Goal: Task Accomplishment & Management: Manage account settings

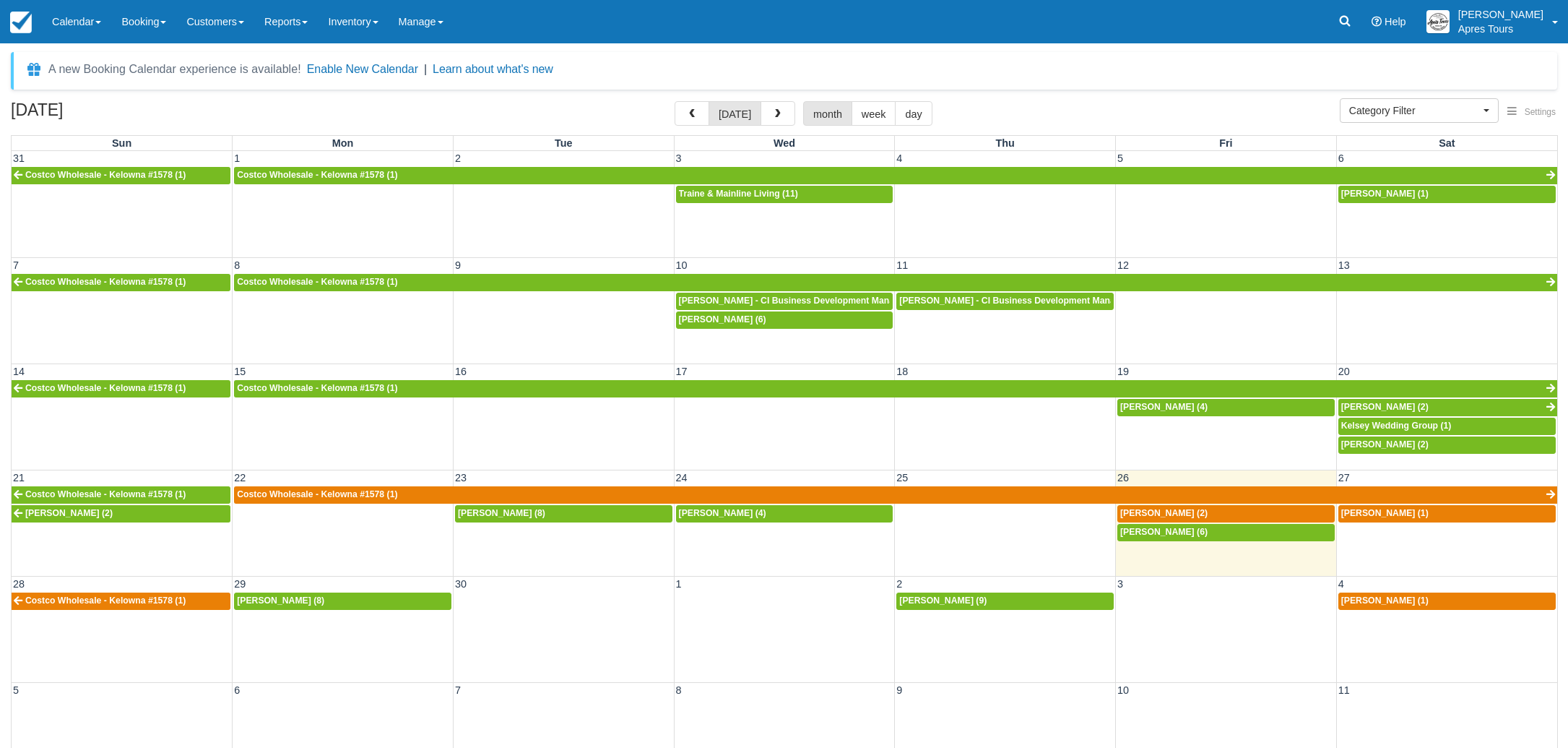
select select
click at [728, 321] on span "[PERSON_NAME] (6)" at bounding box center [722, 319] width 87 height 10
select select
click at [970, 304] on span "Adam Webster - CI Business Development Manager (7)" at bounding box center [1020, 301] width 243 height 10
select select
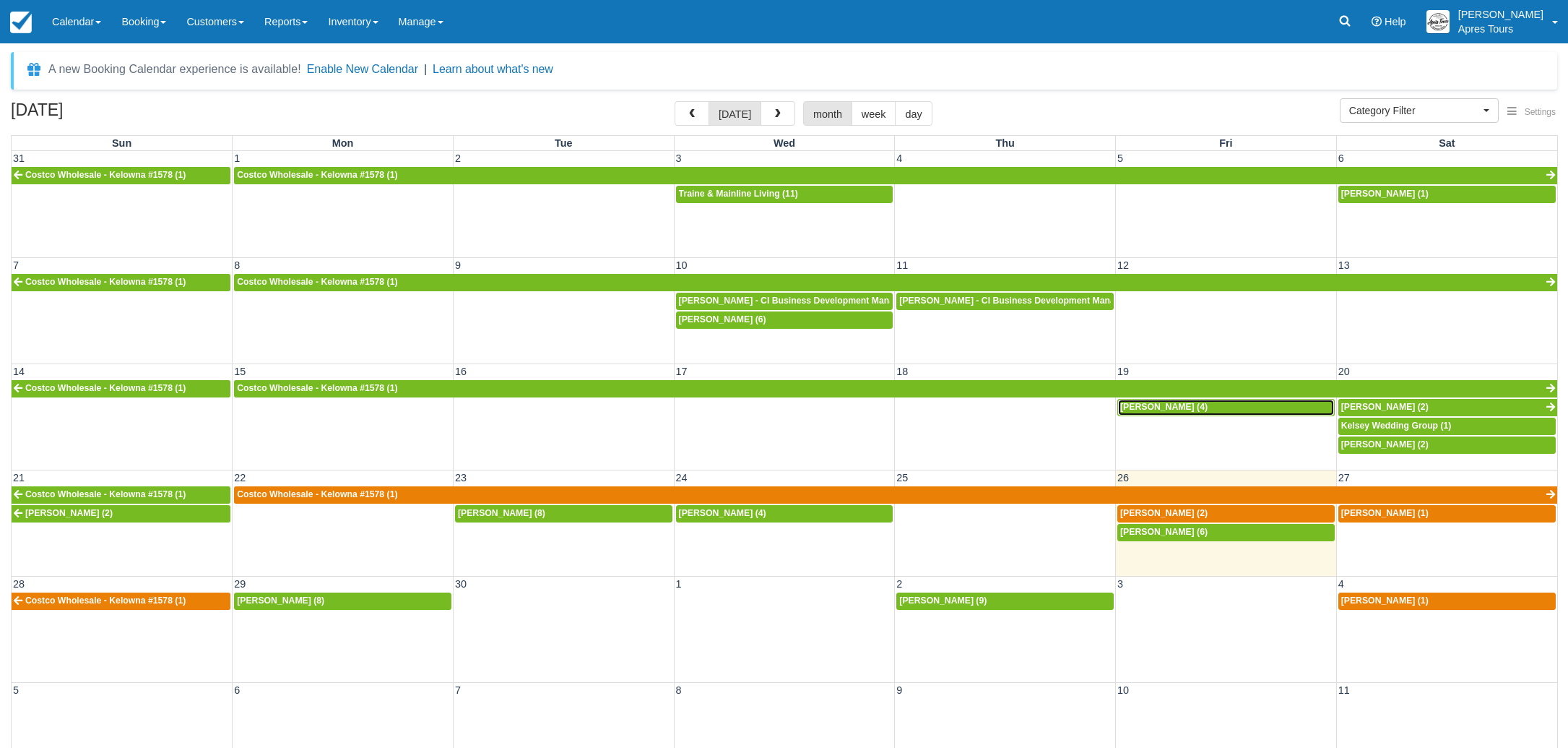
click at [1211, 410] on div "[PERSON_NAME] (4)" at bounding box center [1226, 407] width 212 height 11
select select
click at [1412, 423] on span "Kelsey Wedding Group (1)" at bounding box center [1397, 426] width 111 height 10
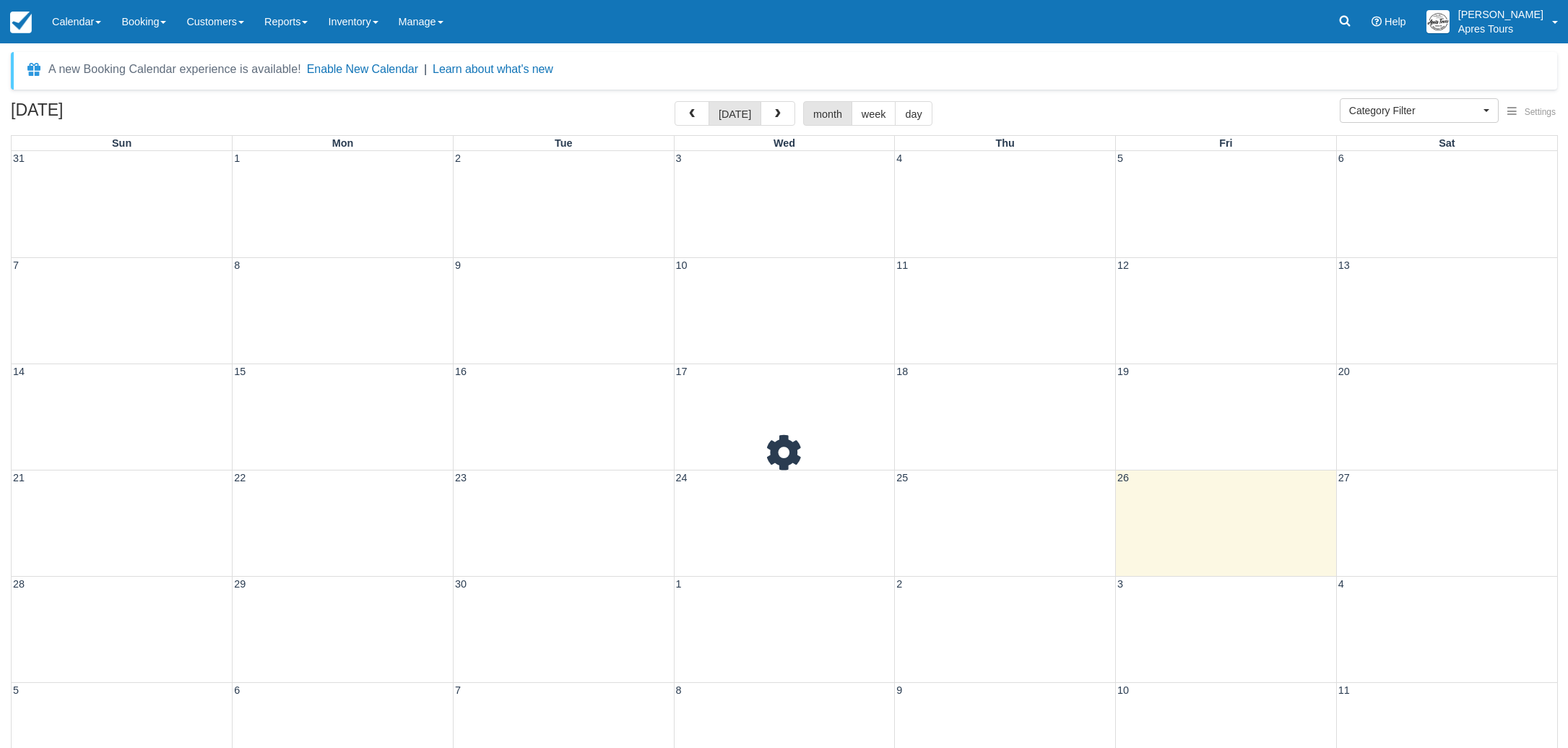
select select
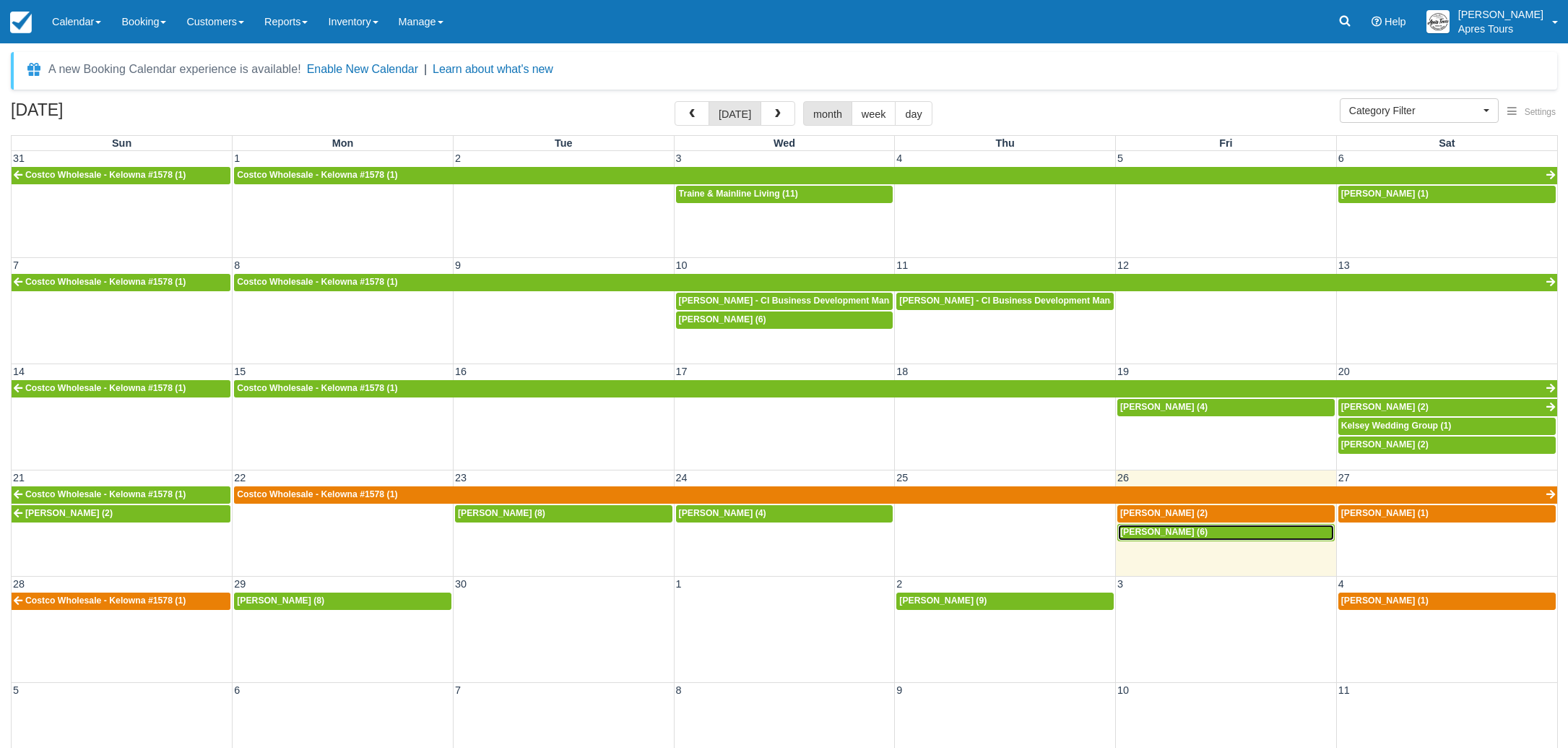
click at [1192, 537] on div "Leane Parker (6)" at bounding box center [1226, 532] width 212 height 11
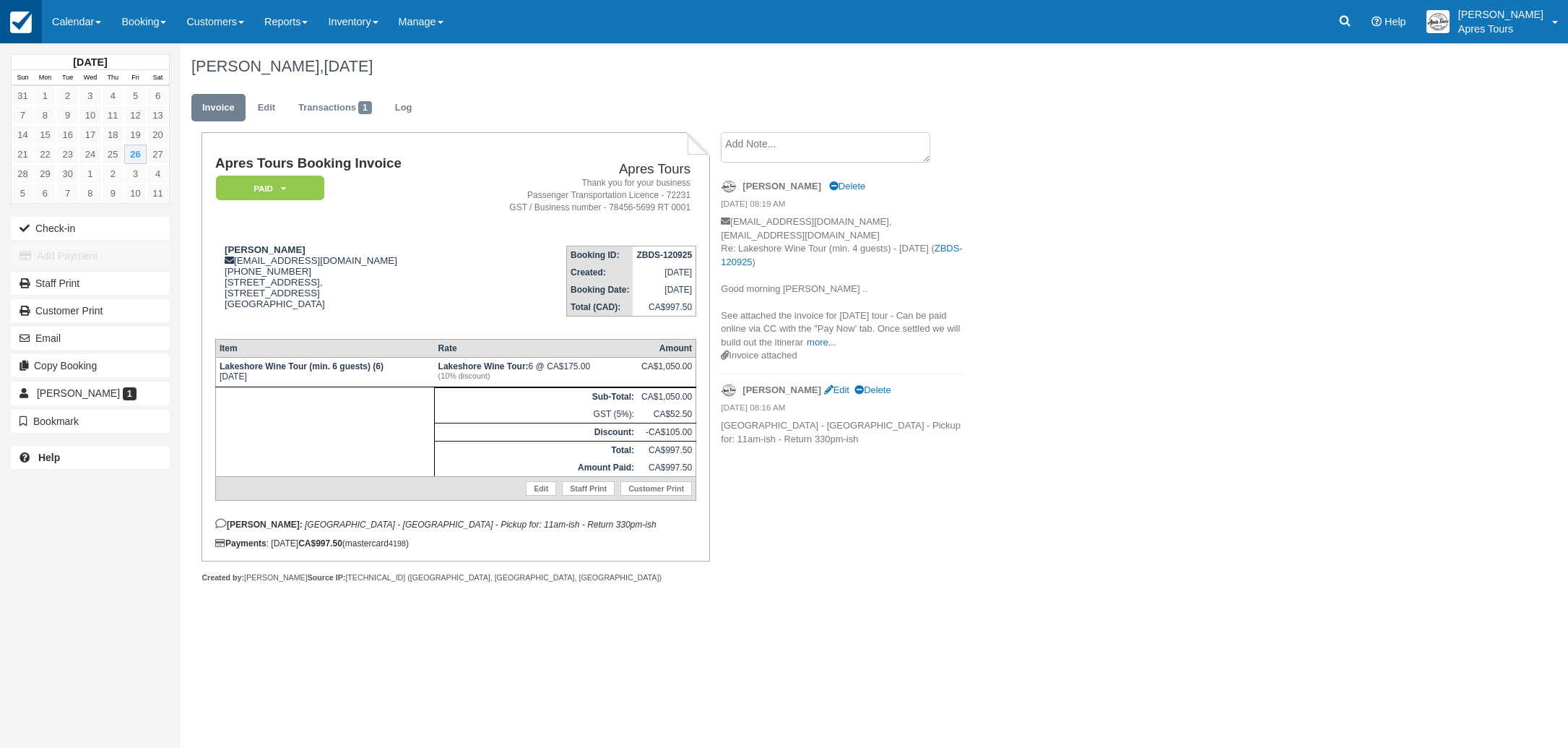
click at [18, 24] on img at bounding box center [21, 22] width 22 height 22
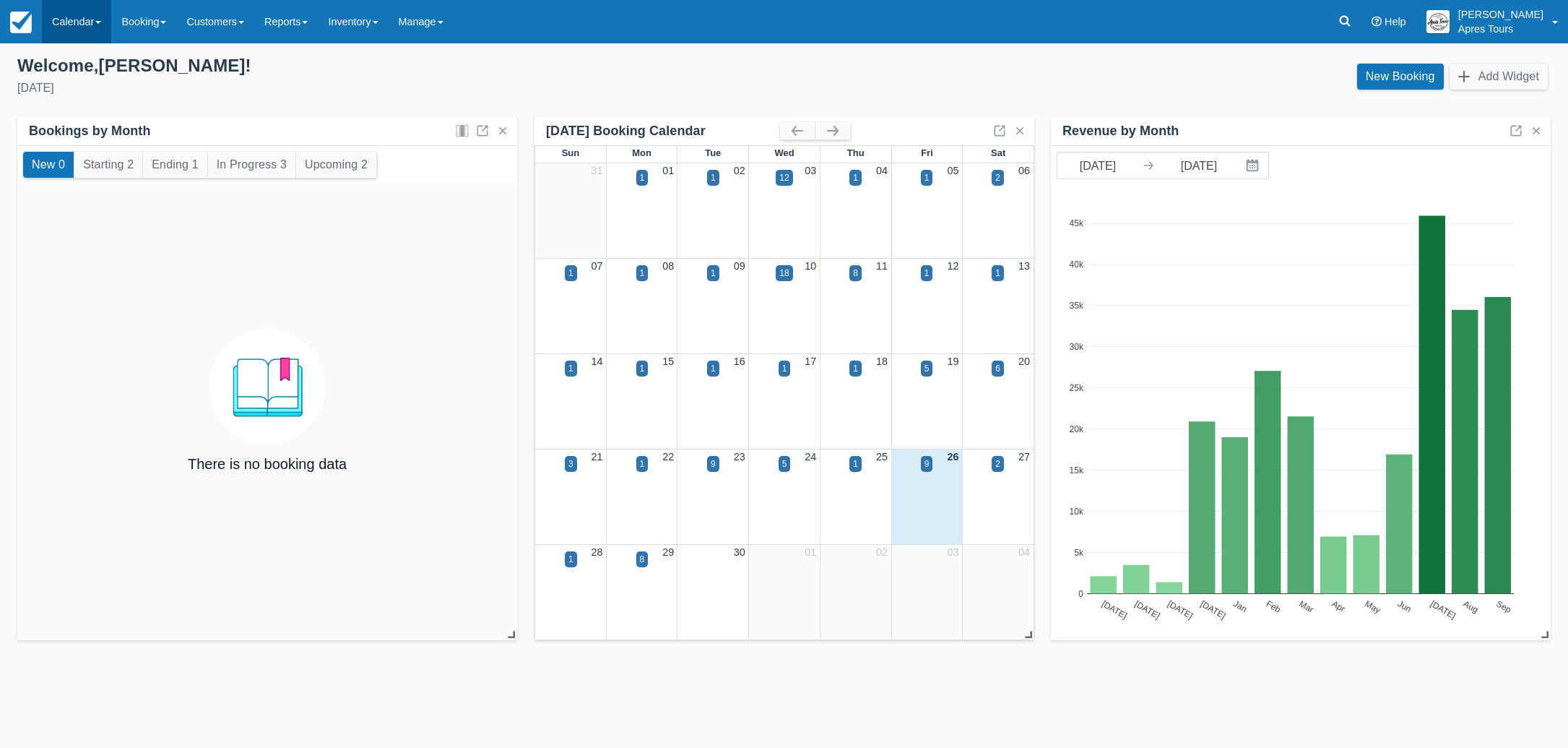
click at [87, 26] on link "Calendar" at bounding box center [76, 22] width 70 height 43
click at [94, 138] on link "Month" at bounding box center [99, 136] width 114 height 30
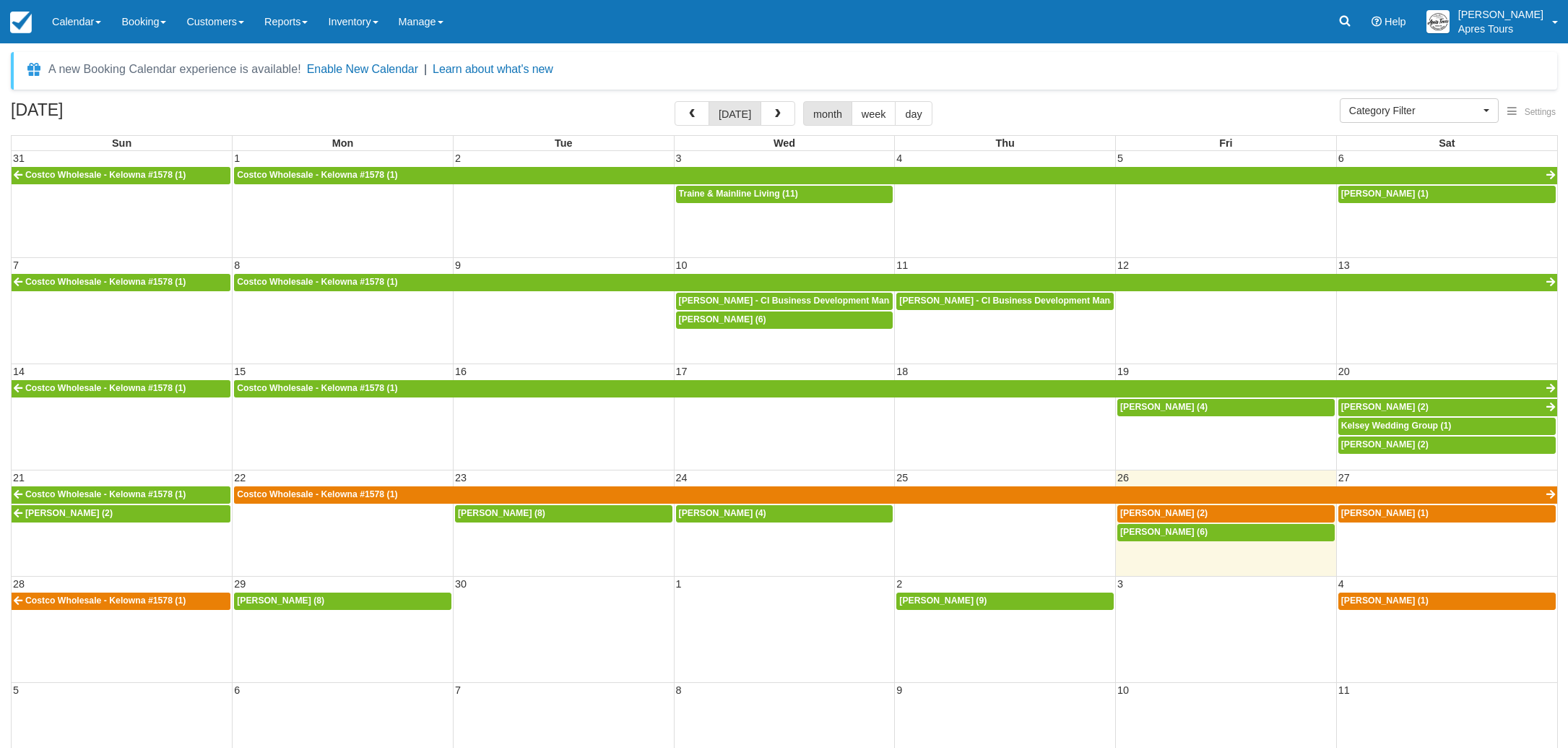
select select
click at [1276, 508] on div "Dena Barbash (2)" at bounding box center [1226, 514] width 212 height 11
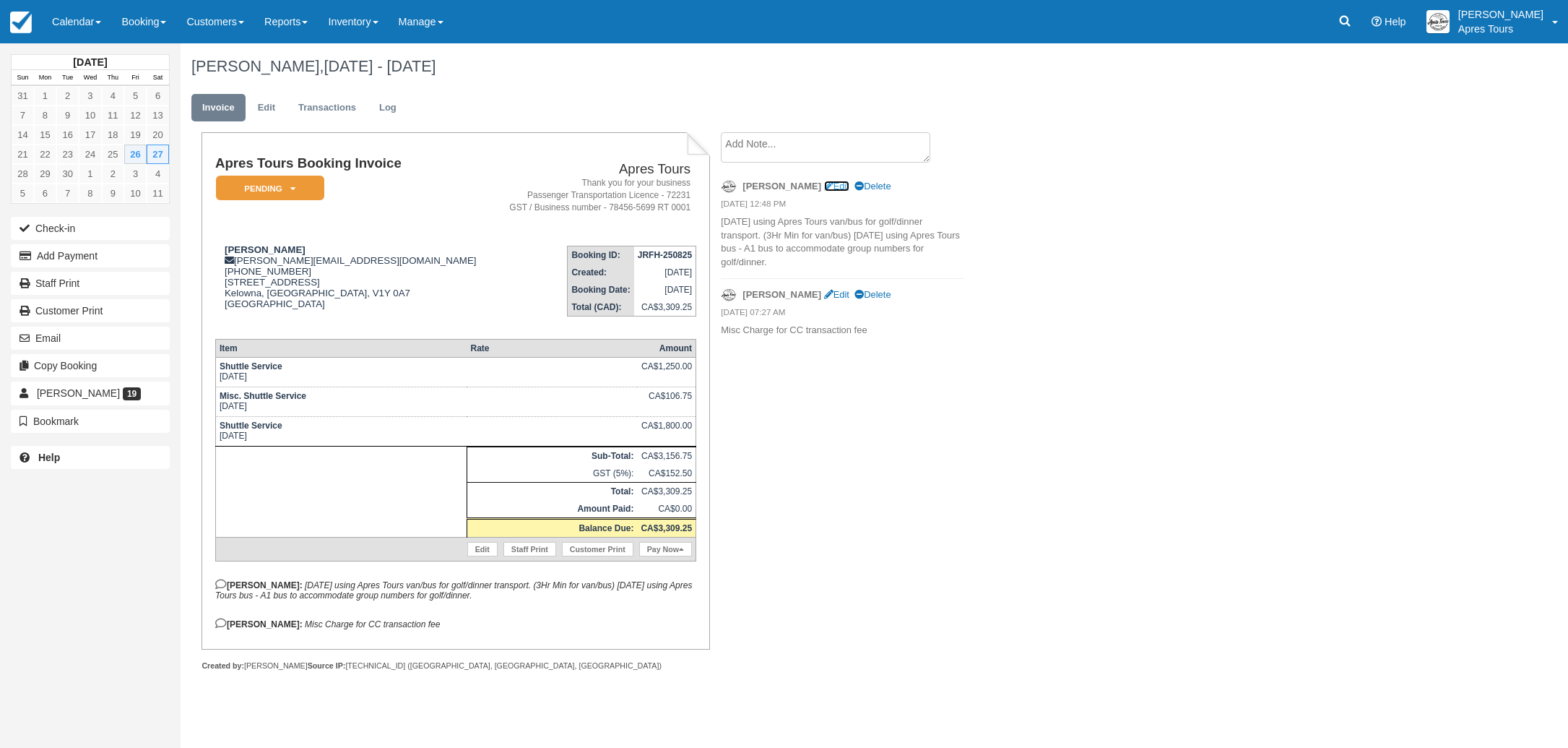
click at [824, 186] on link "Edit" at bounding box center [836, 186] width 26 height 11
type textarea "[DATE] using Apres Tours van/bus for golf/dinner transport. (3Hr Min for van/bu…"
checkbox input "true"
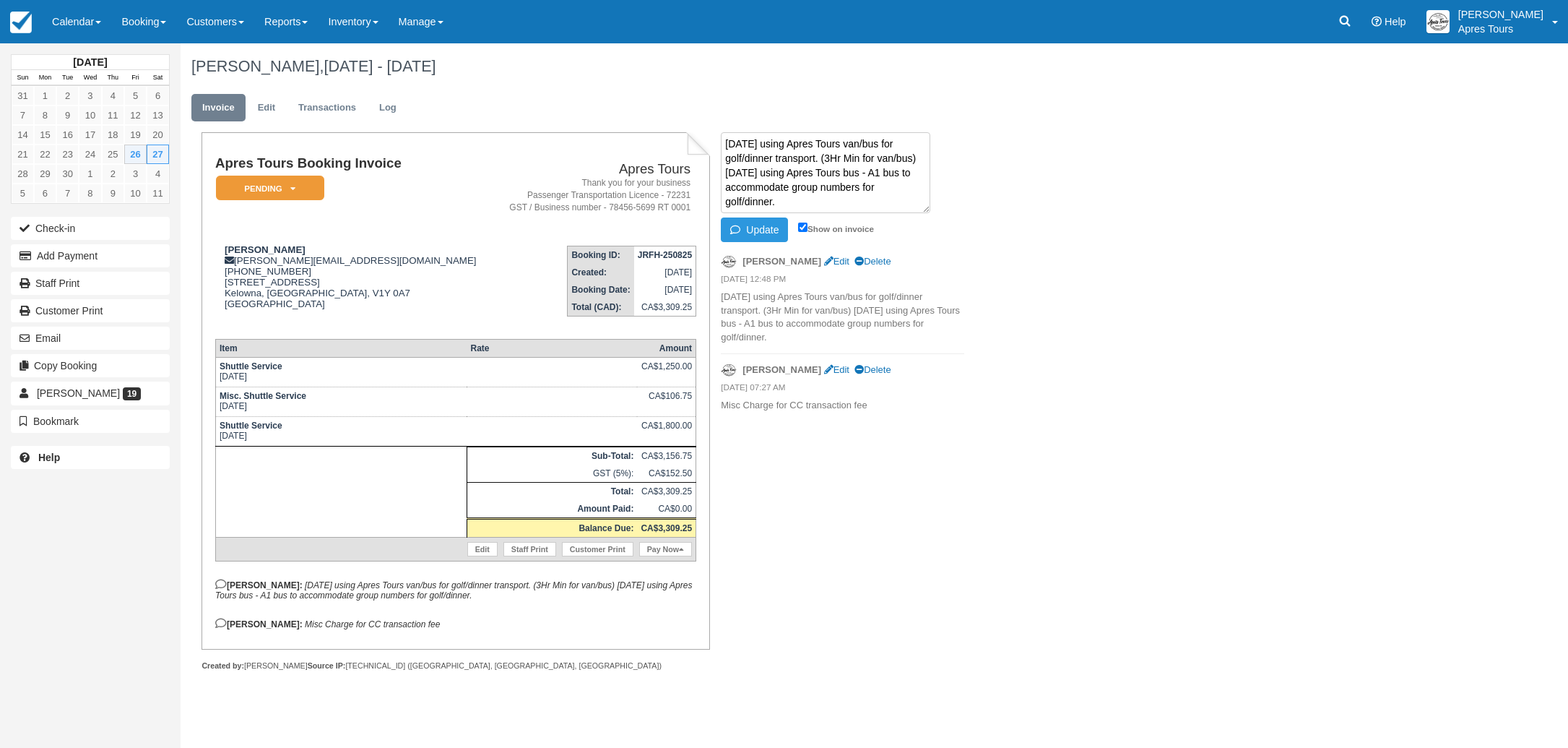
click at [910, 157] on textarea "[DATE] using Apres Tours van/bus for golf/dinner transport. (3Hr Min for van/bu…" at bounding box center [824, 172] width 209 height 81
type textarea "[DATE] using Apres Tours van/bus for golf/dinner transport. [DATE] using Apres …"
click at [767, 232] on button "Update" at bounding box center [754, 229] width 67 height 25
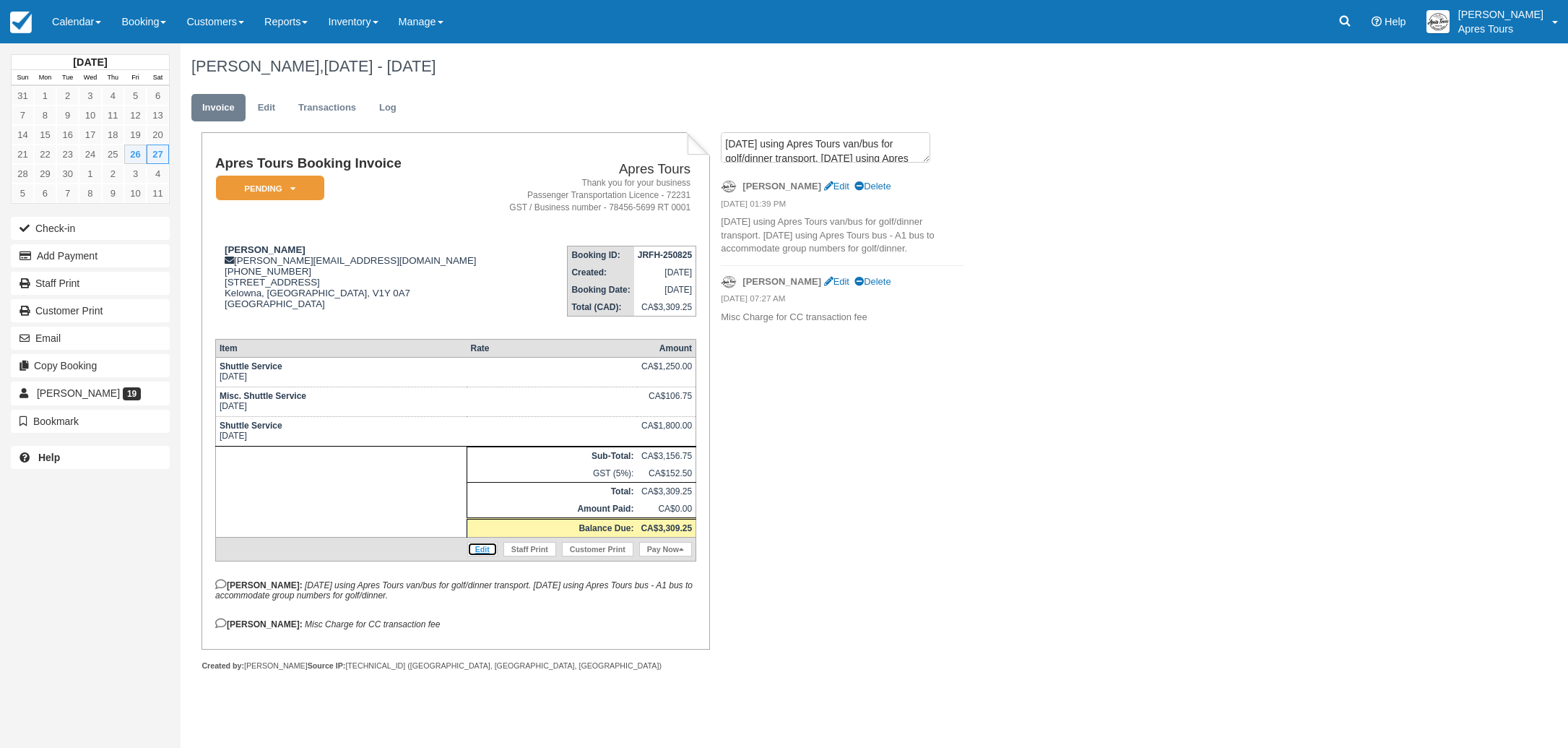
click at [479, 556] on link "Edit" at bounding box center [482, 549] width 30 height 14
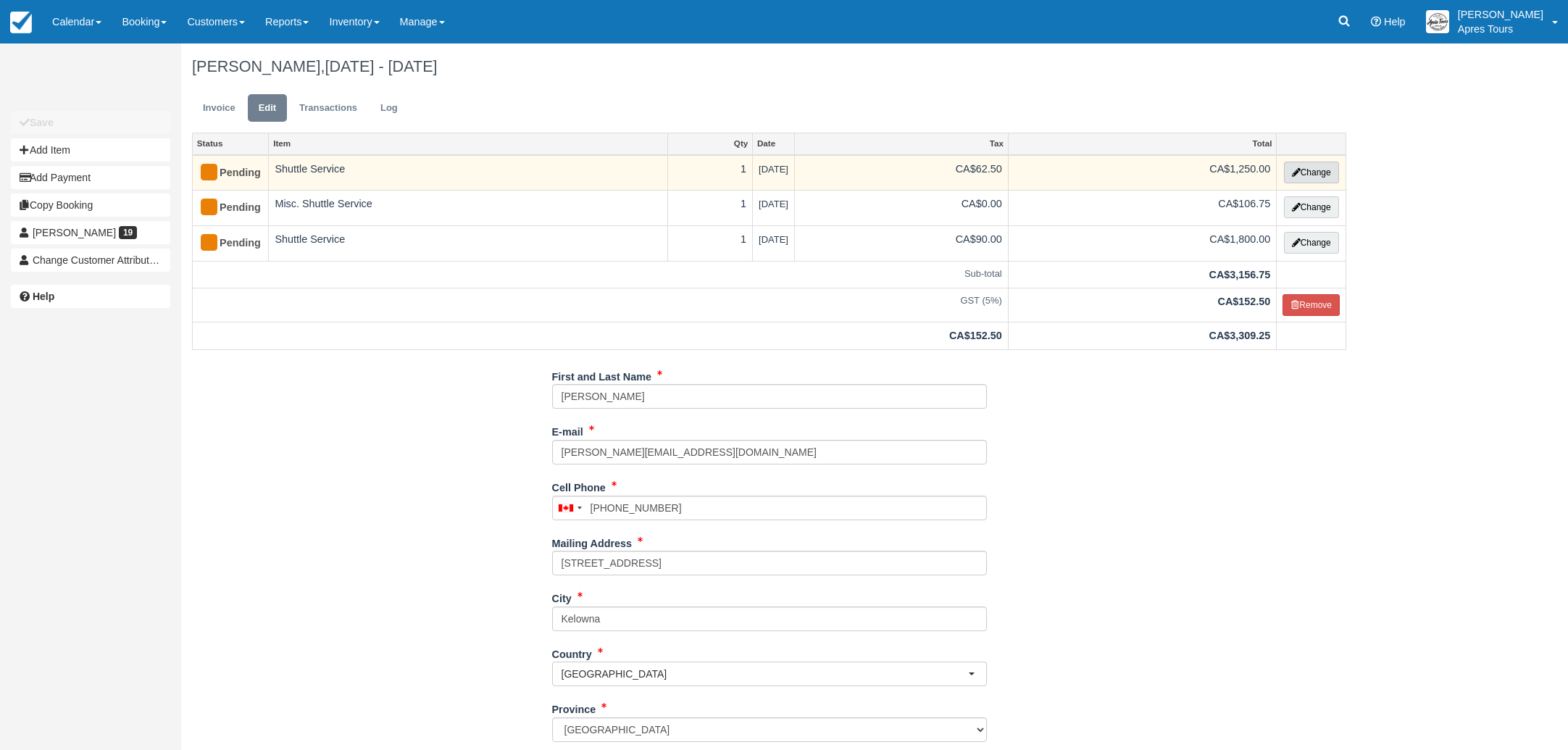
click at [1309, 171] on button "Change" at bounding box center [1311, 172] width 55 height 22
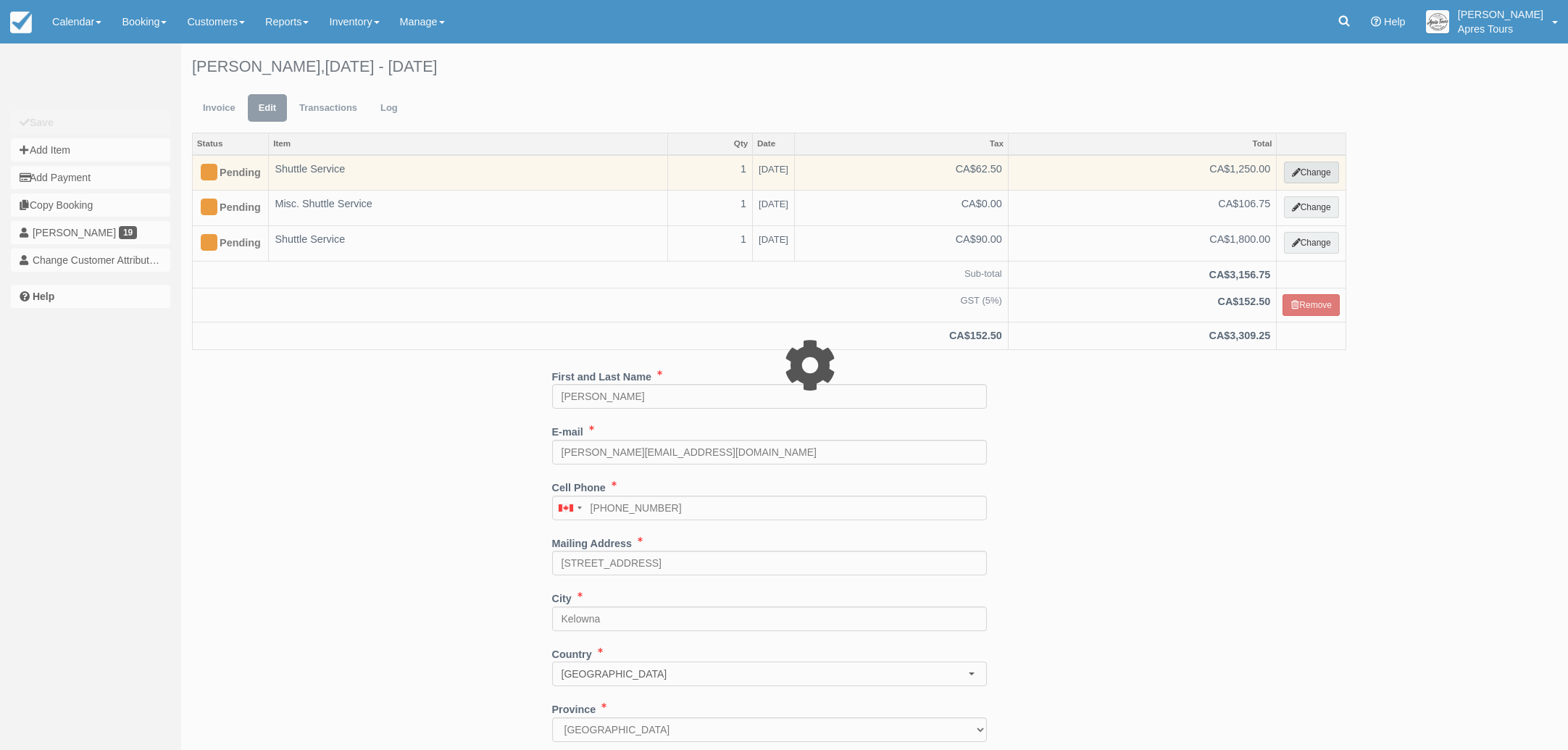
select select "4"
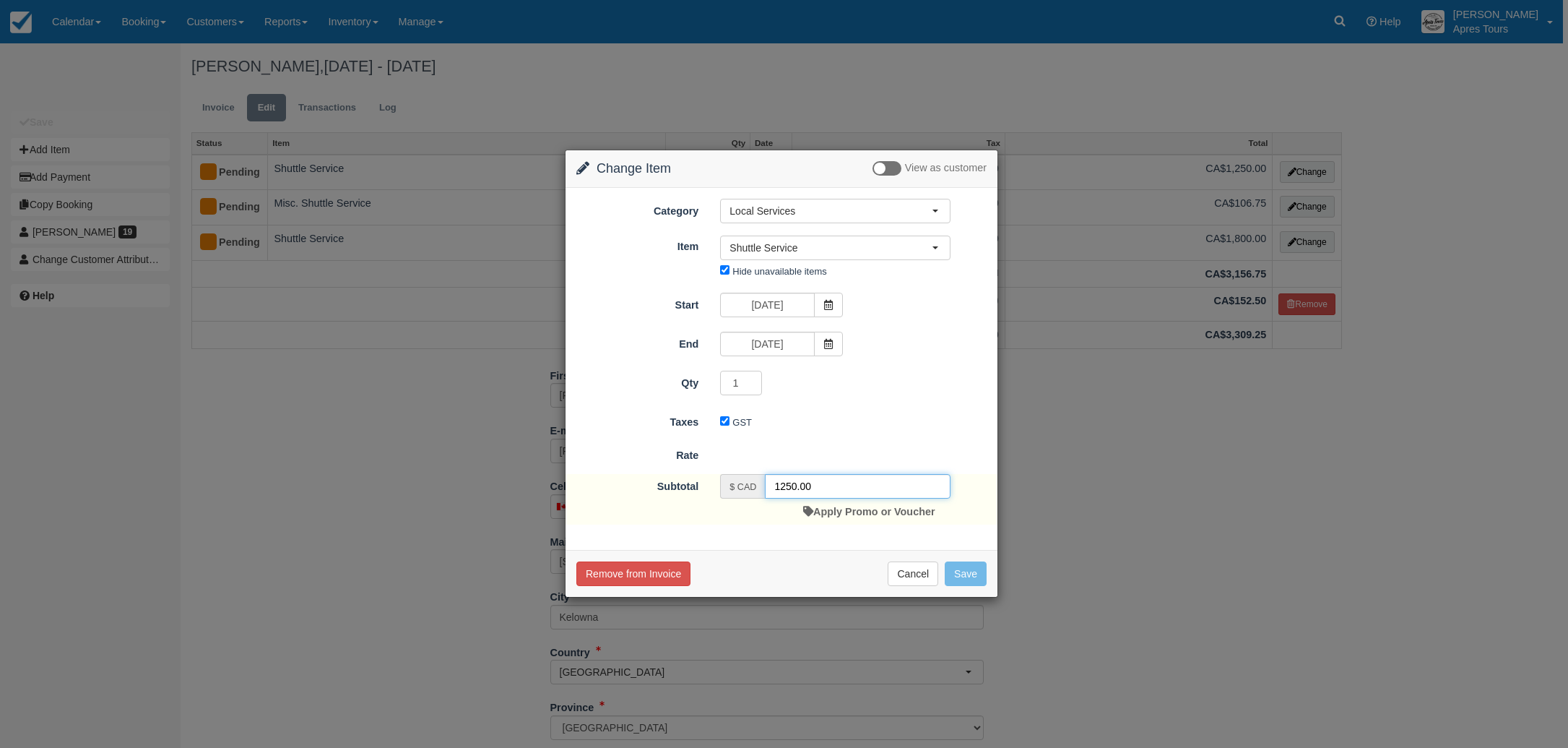
drag, startPoint x: 784, startPoint y: 482, endPoint x: 801, endPoint y: 475, distance: 18.4
click at [785, 482] on input "1250.00" at bounding box center [857, 486] width 186 height 25
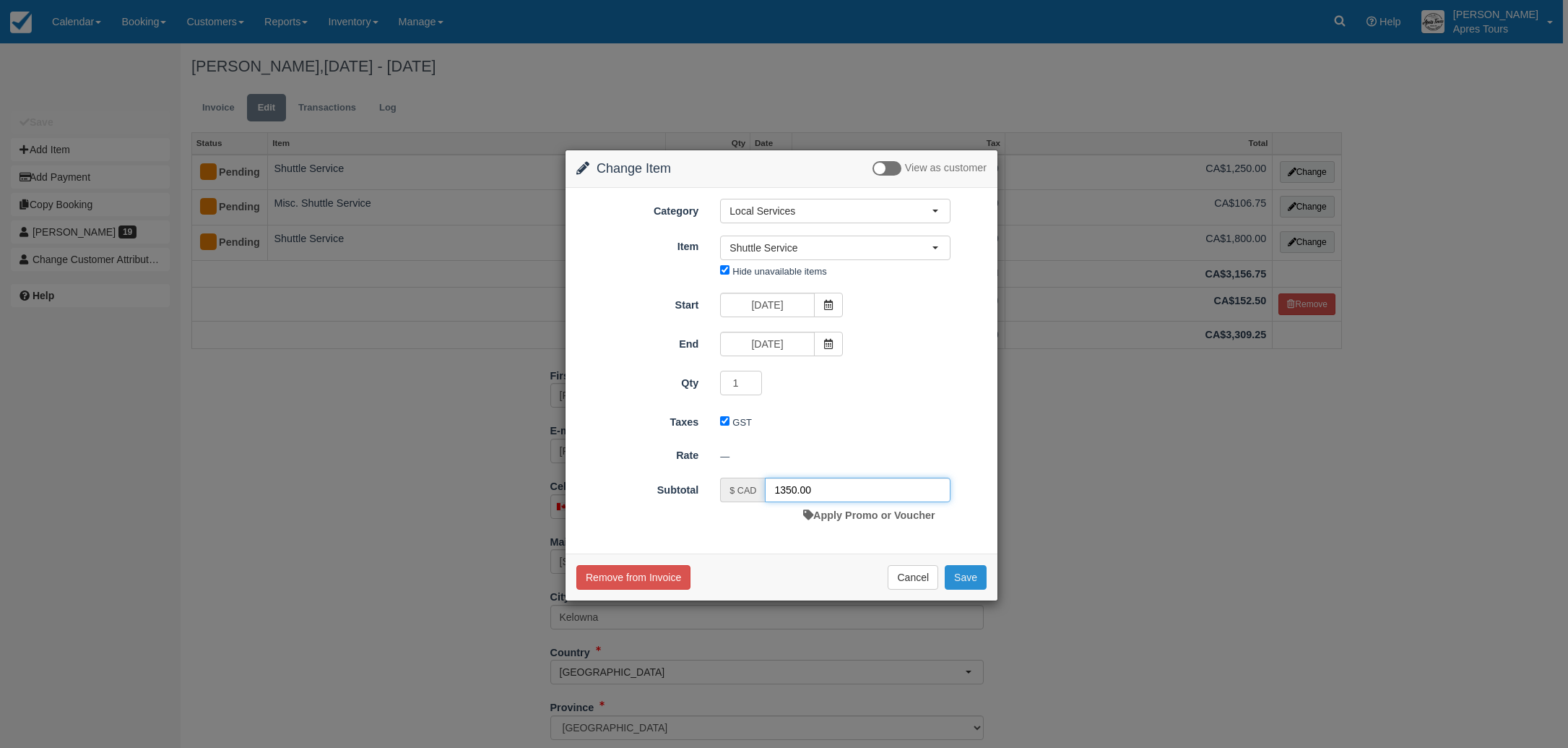
type input "1350.00"
click at [981, 579] on button "Save" at bounding box center [965, 577] width 42 height 25
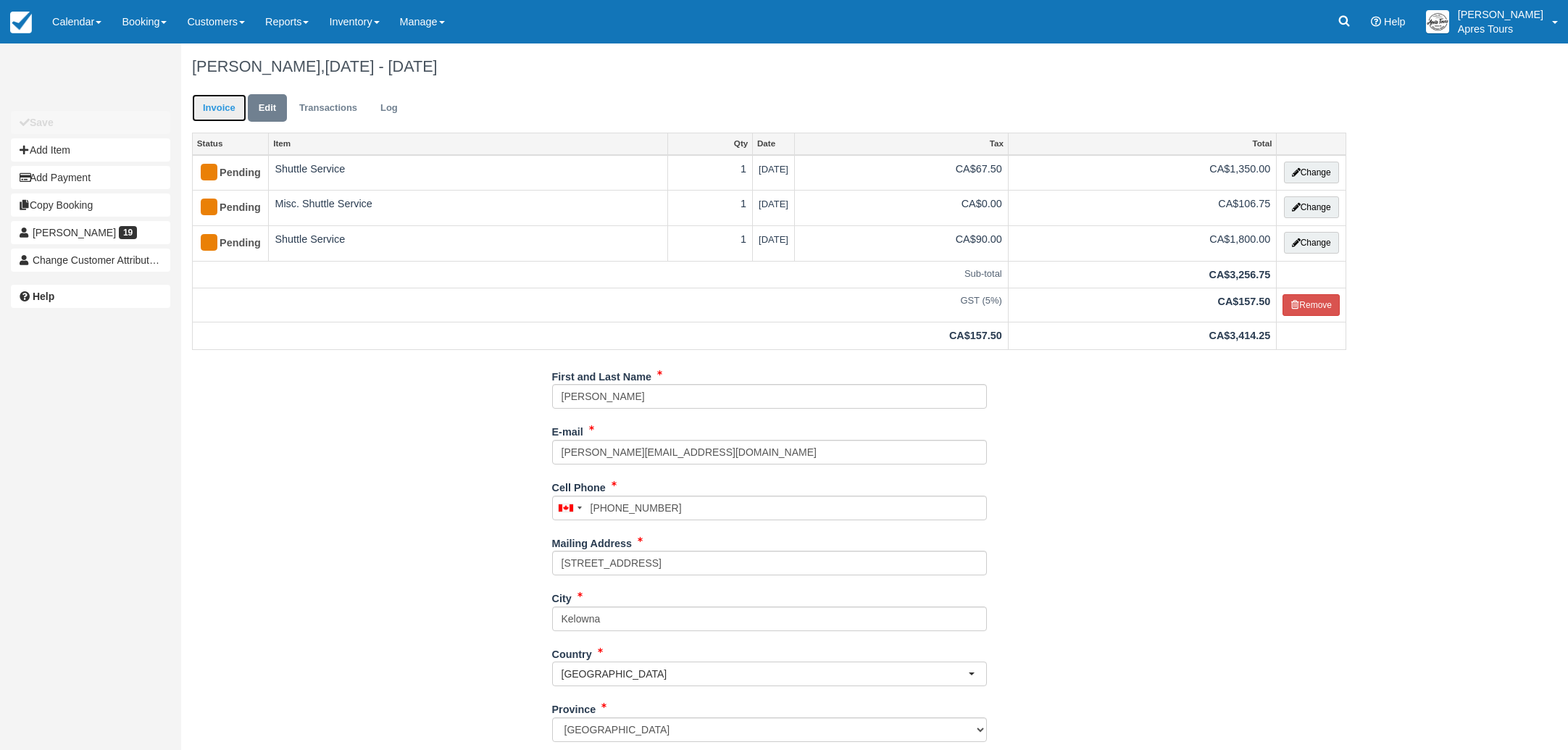
click at [228, 109] on link "Invoice" at bounding box center [220, 108] width 55 height 28
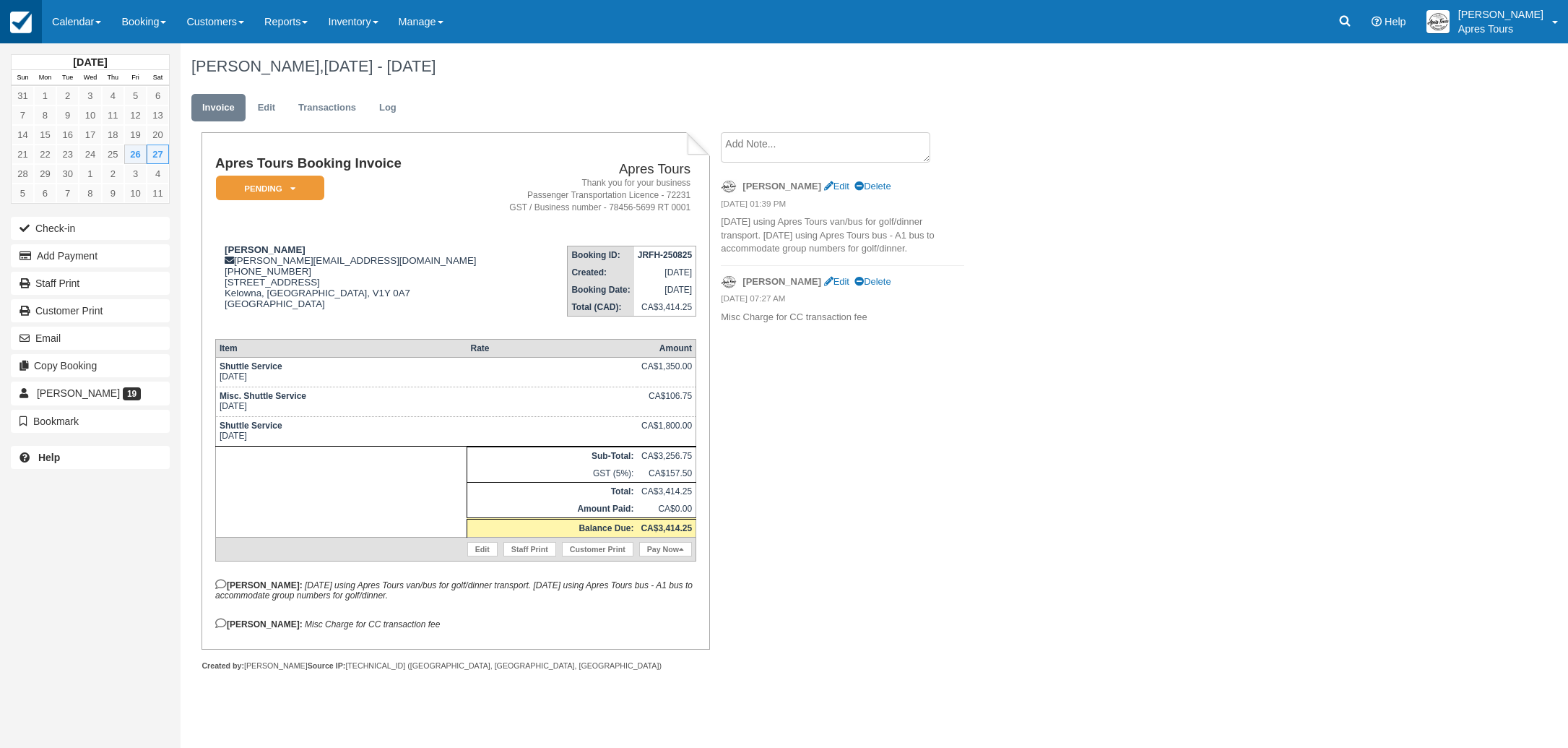
click at [25, 20] on img at bounding box center [21, 22] width 22 height 22
